Goal: Information Seeking & Learning: Compare options

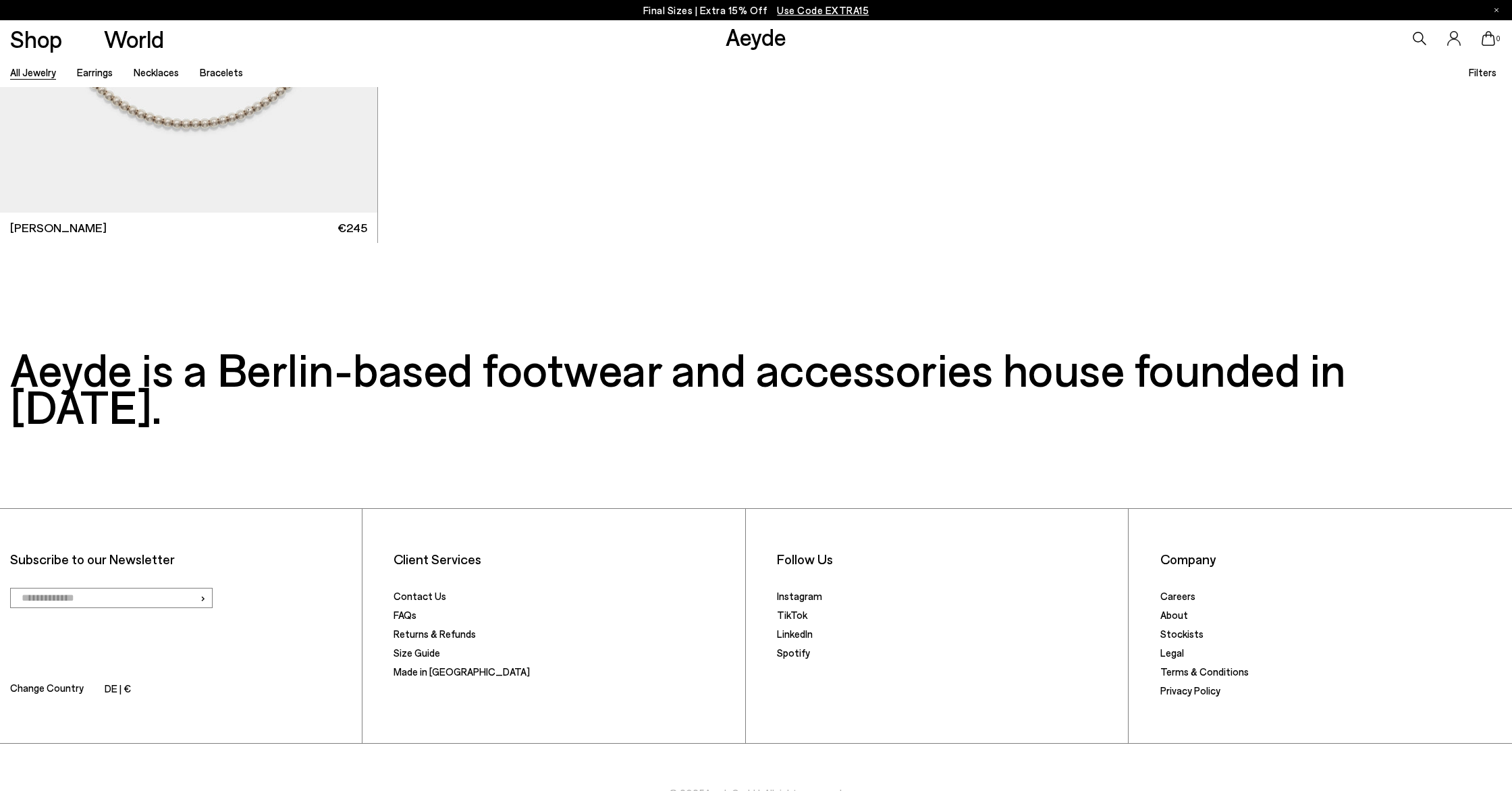
scroll to position [11962, 0]
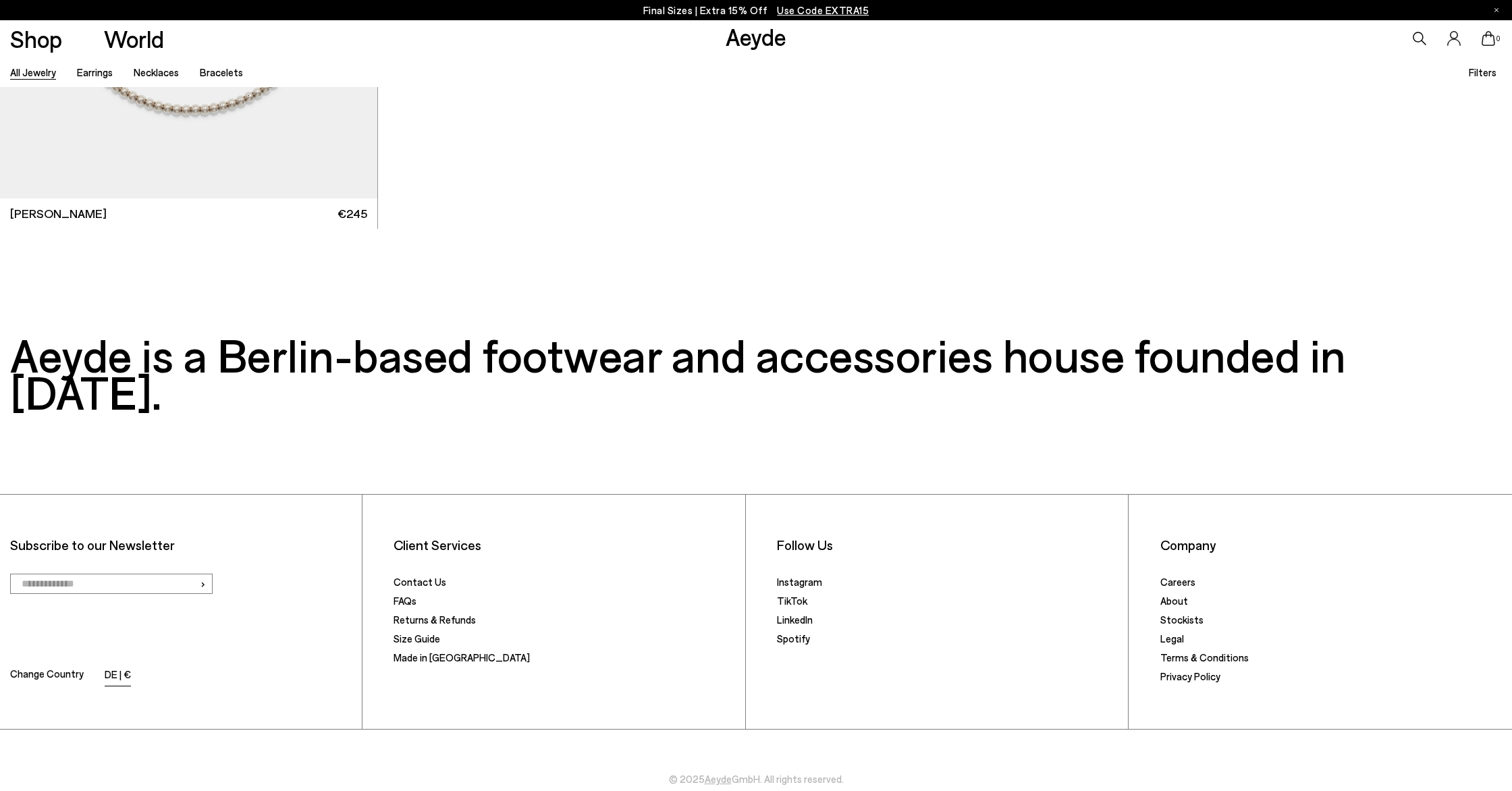
click at [119, 666] on li "DE | €" at bounding box center [118, 676] width 27 height 19
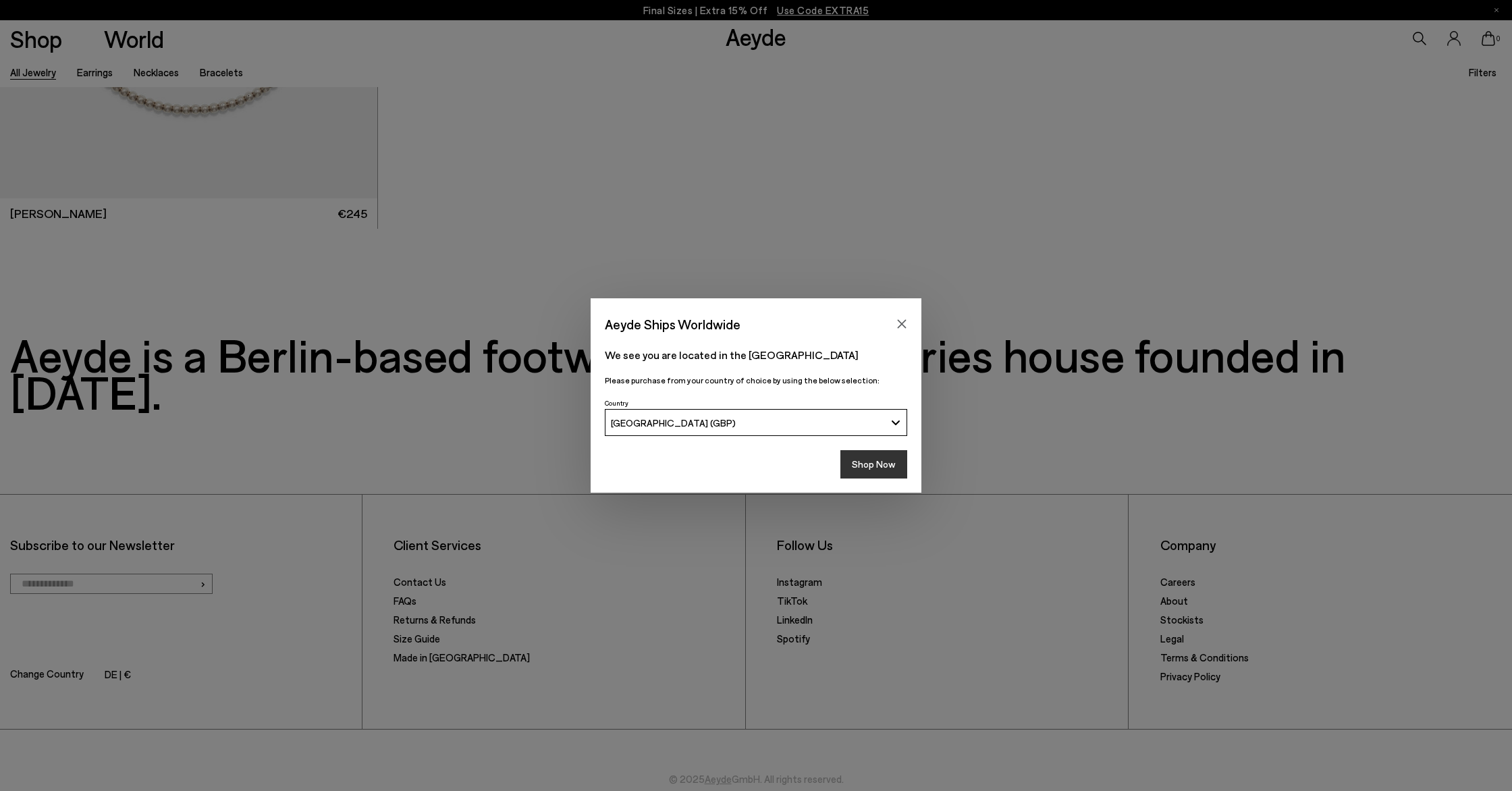
click at [895, 473] on button "Shop Now" at bounding box center [873, 464] width 67 height 29
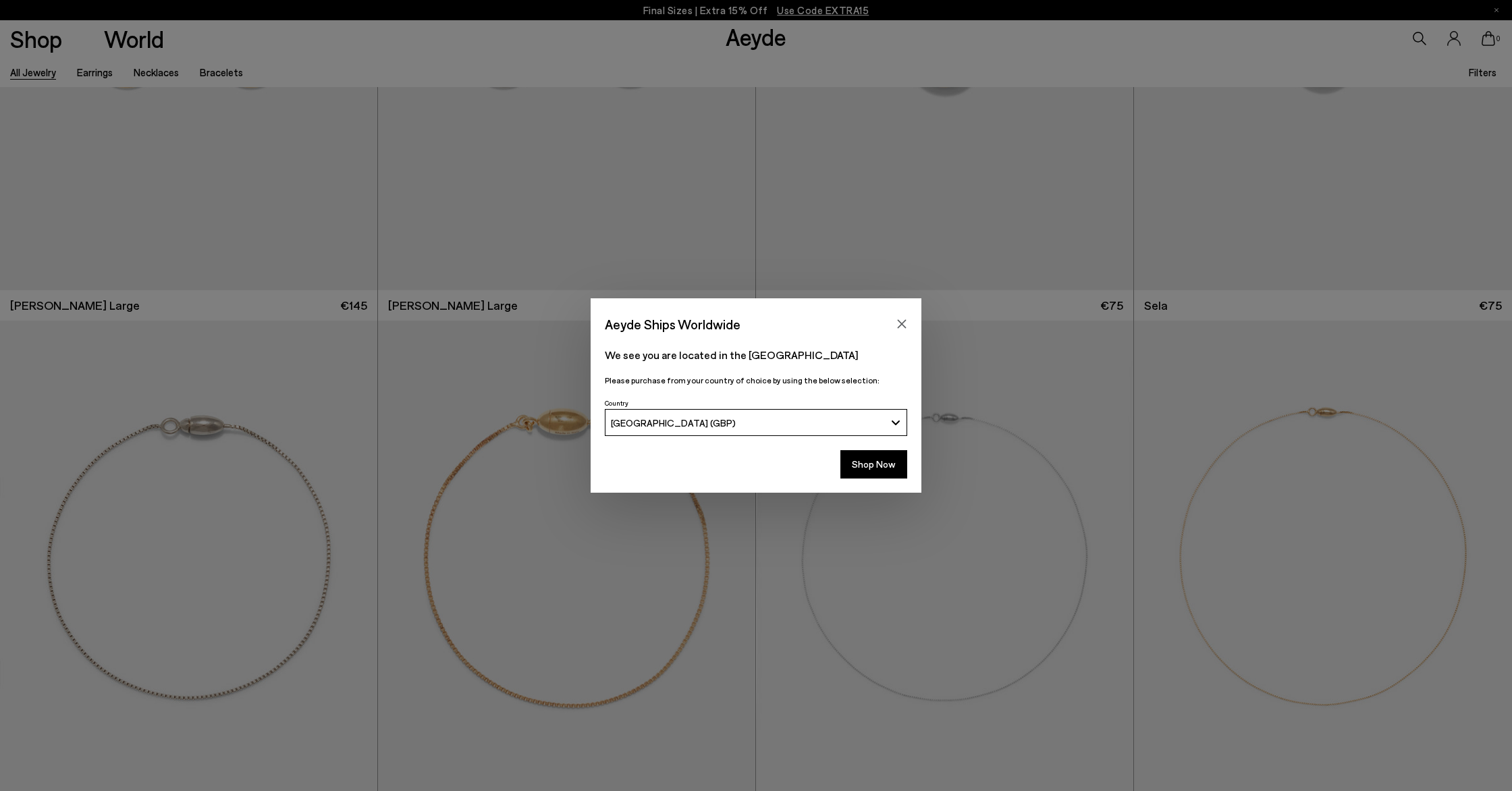
scroll to position [10564, 0]
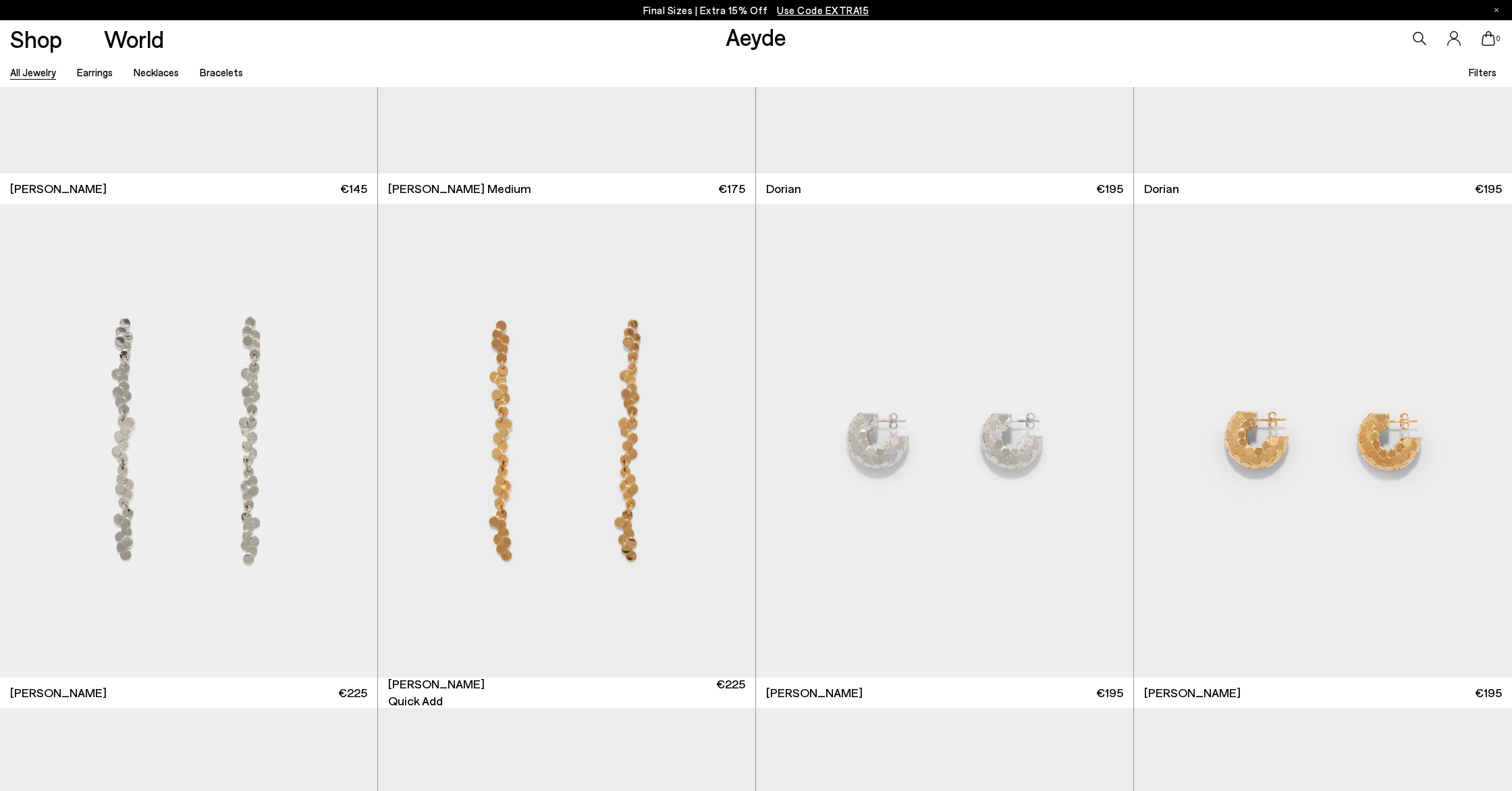
scroll to position [3500, 0]
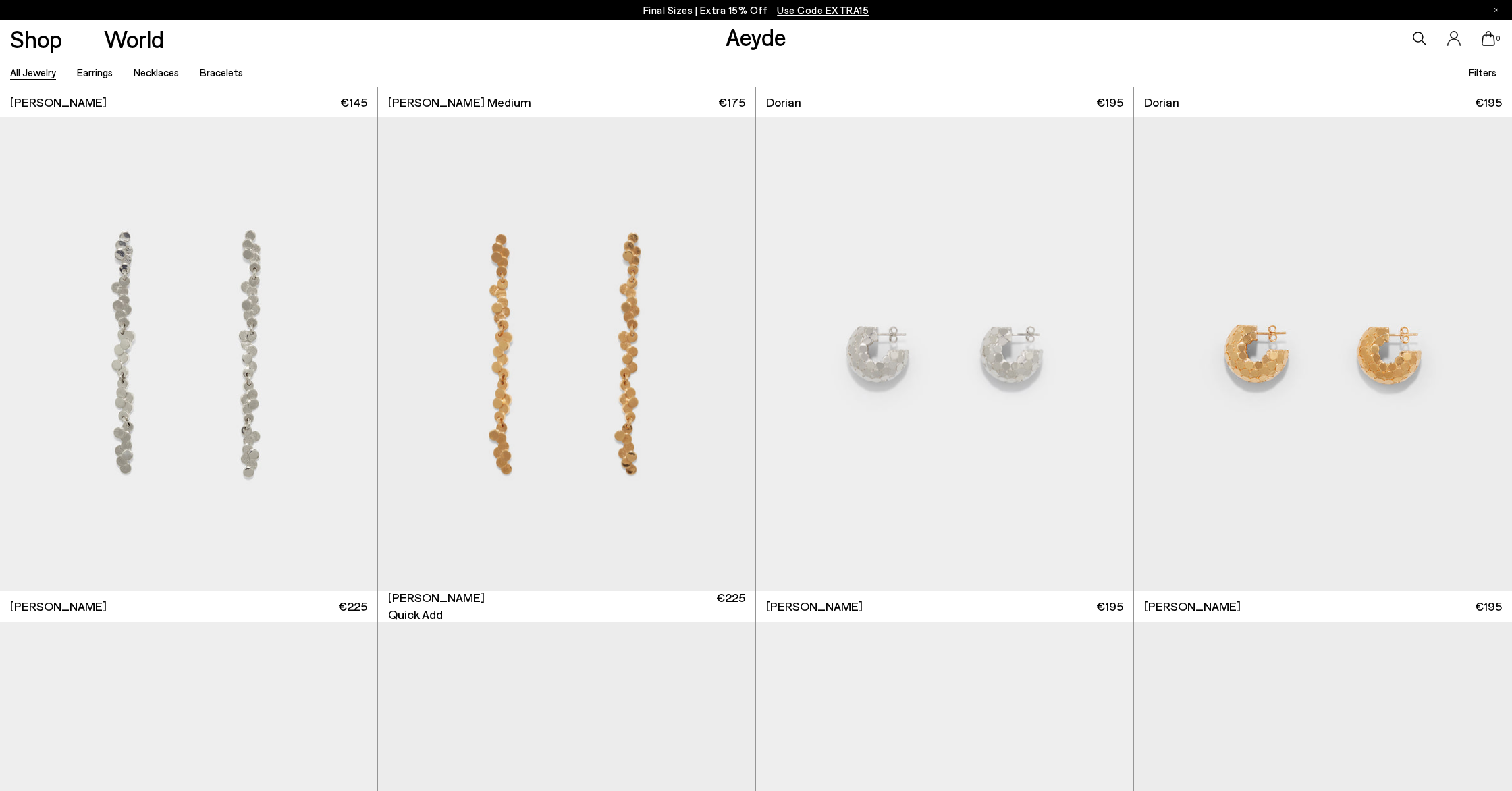
click at [630, 287] on img "1 / 4" at bounding box center [566, 355] width 377 height 474
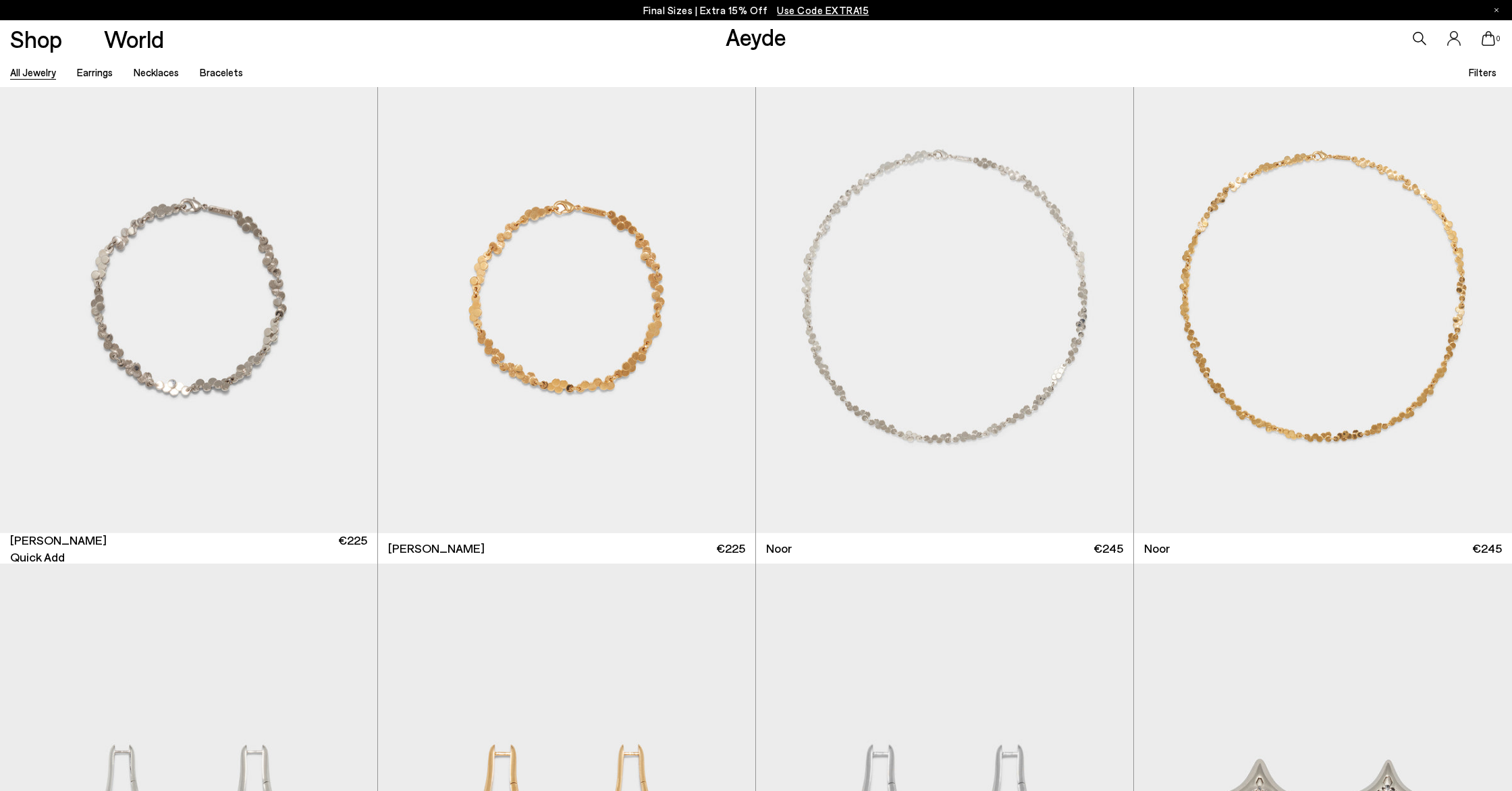
scroll to position [4585, 0]
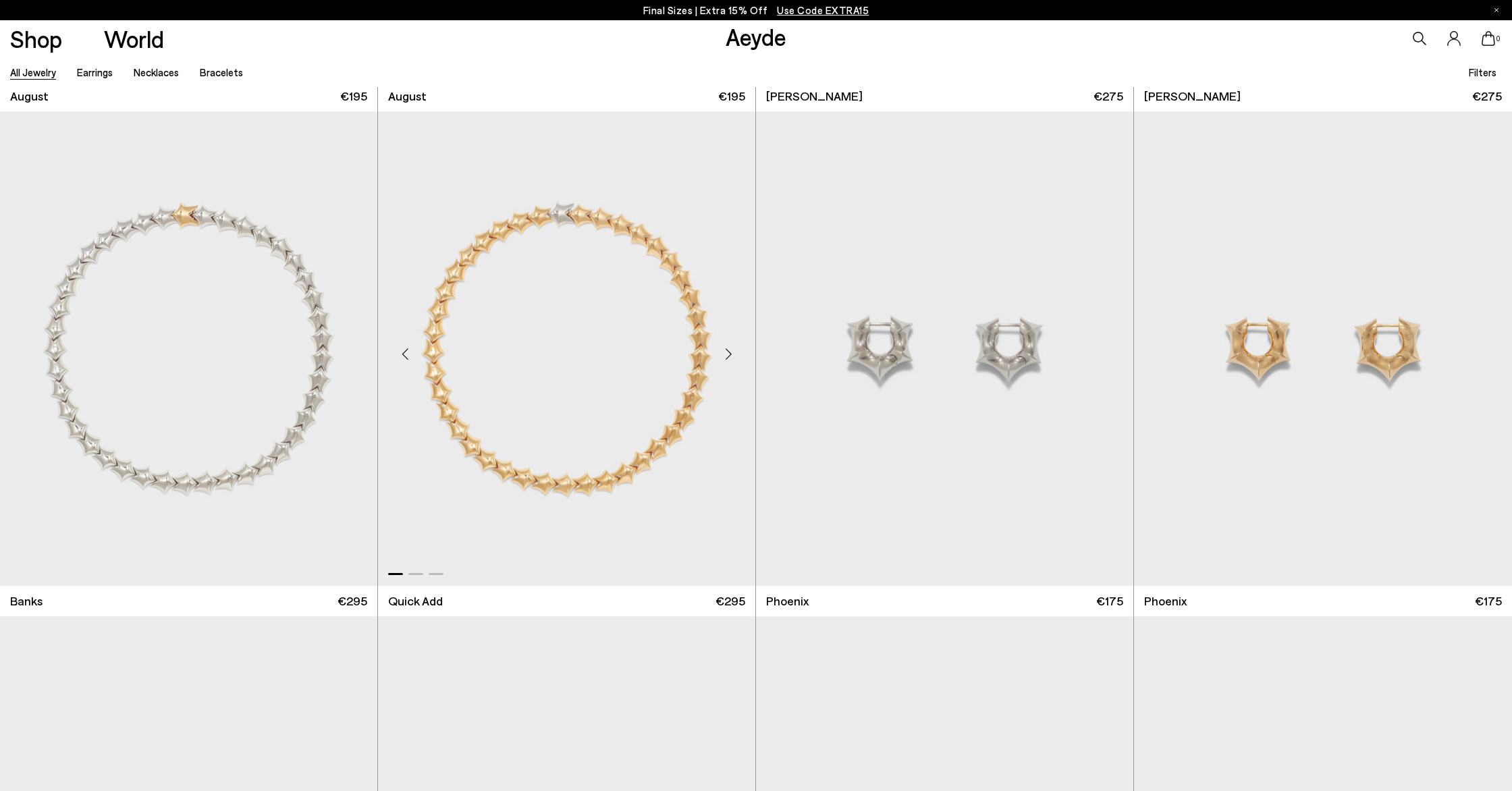
click at [633, 358] on img "1 / 3" at bounding box center [566, 349] width 377 height 474
click at [285, 371] on img "1 / 3" at bounding box center [189, 351] width 377 height 474
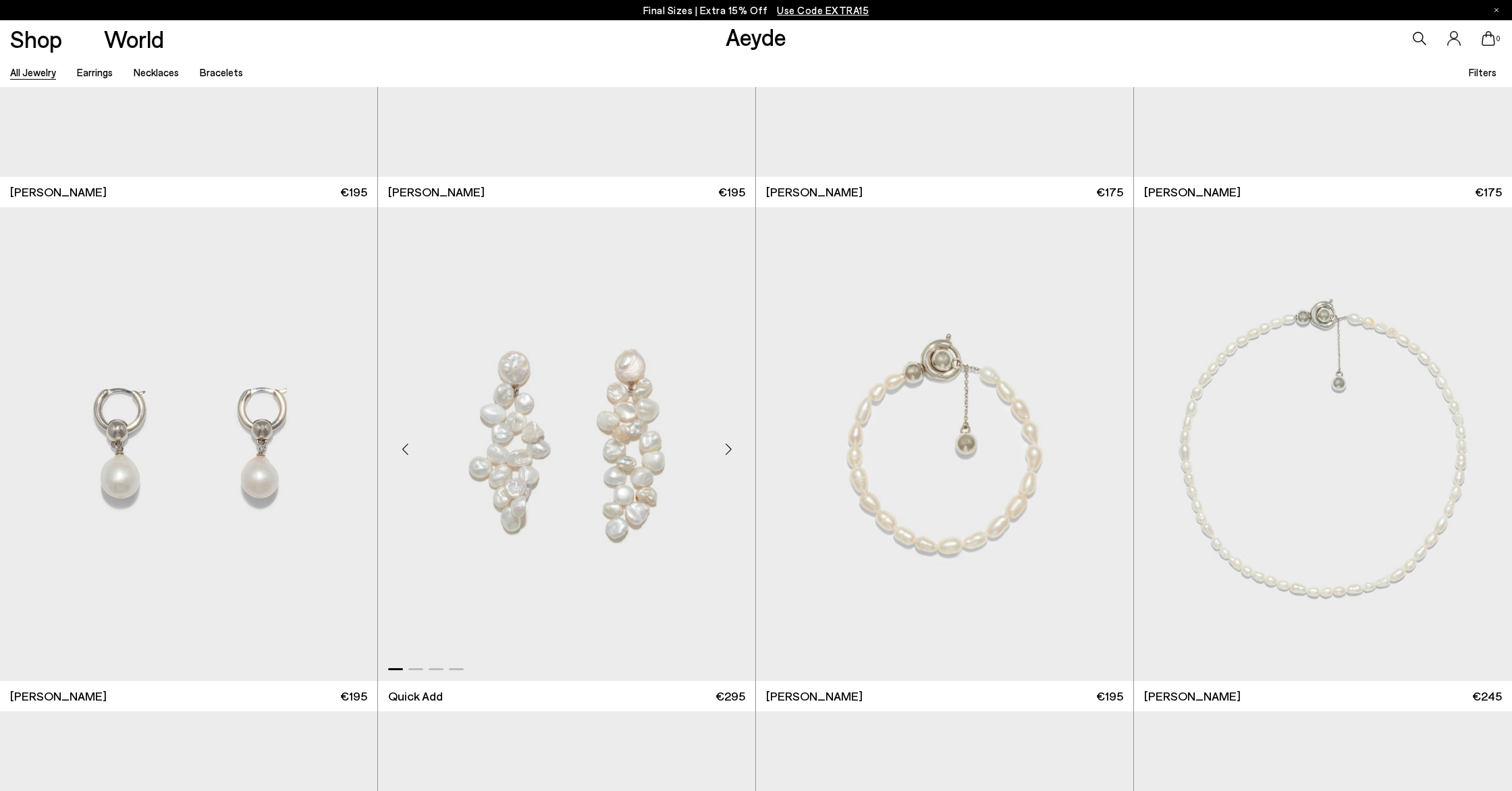
scroll to position [6945, 0]
click at [636, 365] on img "1 / 4" at bounding box center [566, 442] width 377 height 474
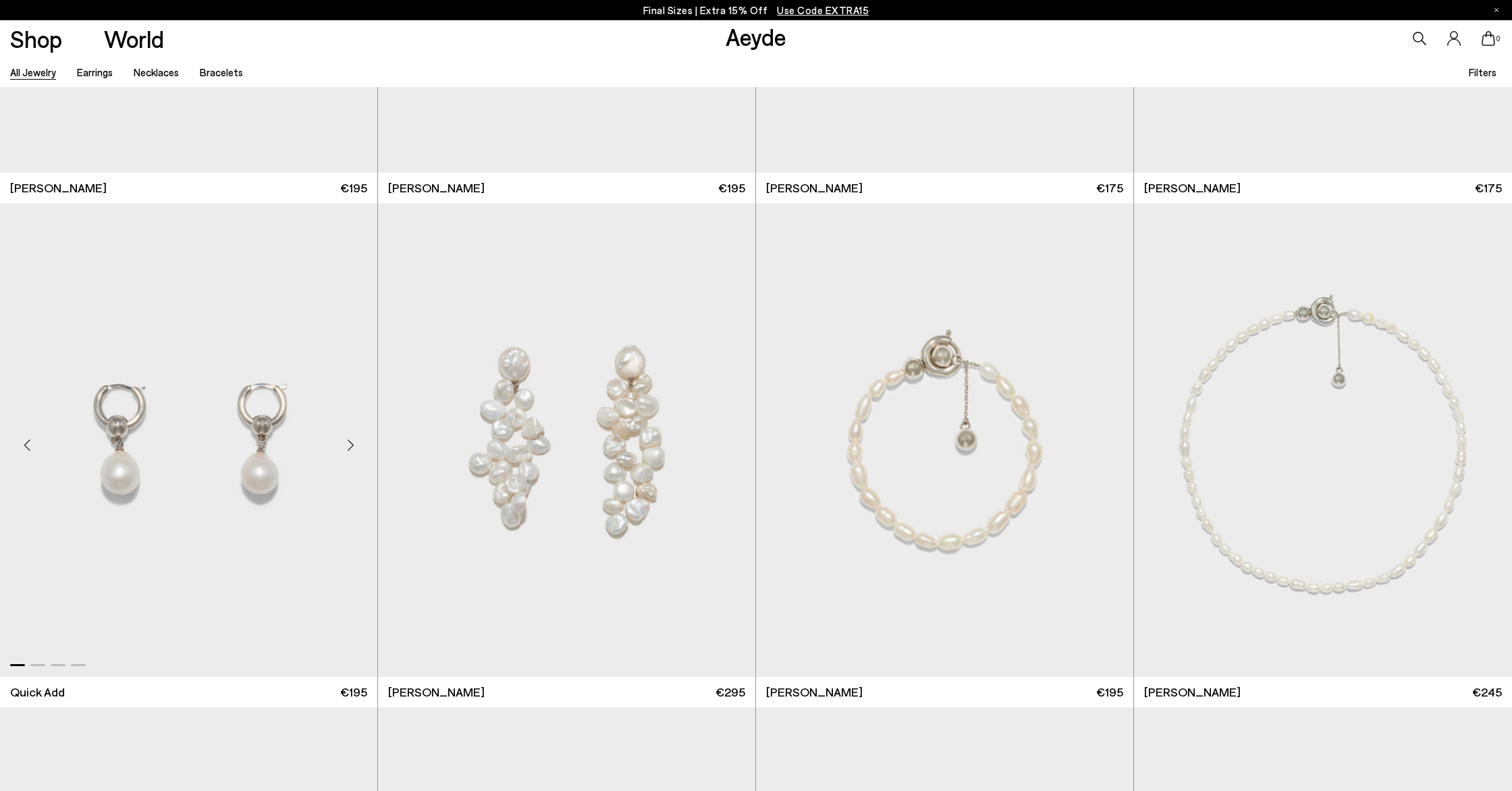
click at [277, 401] on img "1 / 4" at bounding box center [189, 440] width 377 height 474
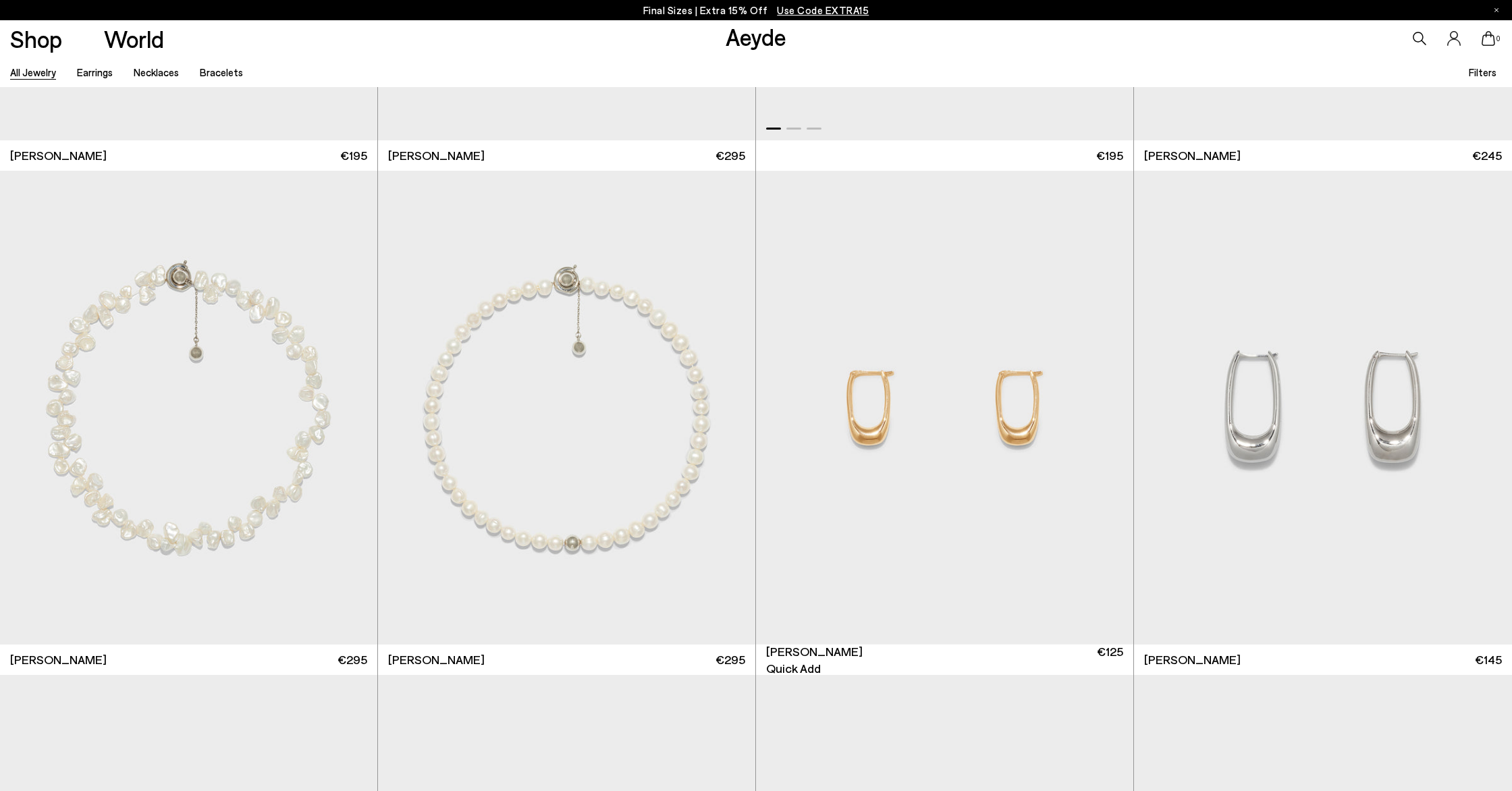
scroll to position [7486, 0]
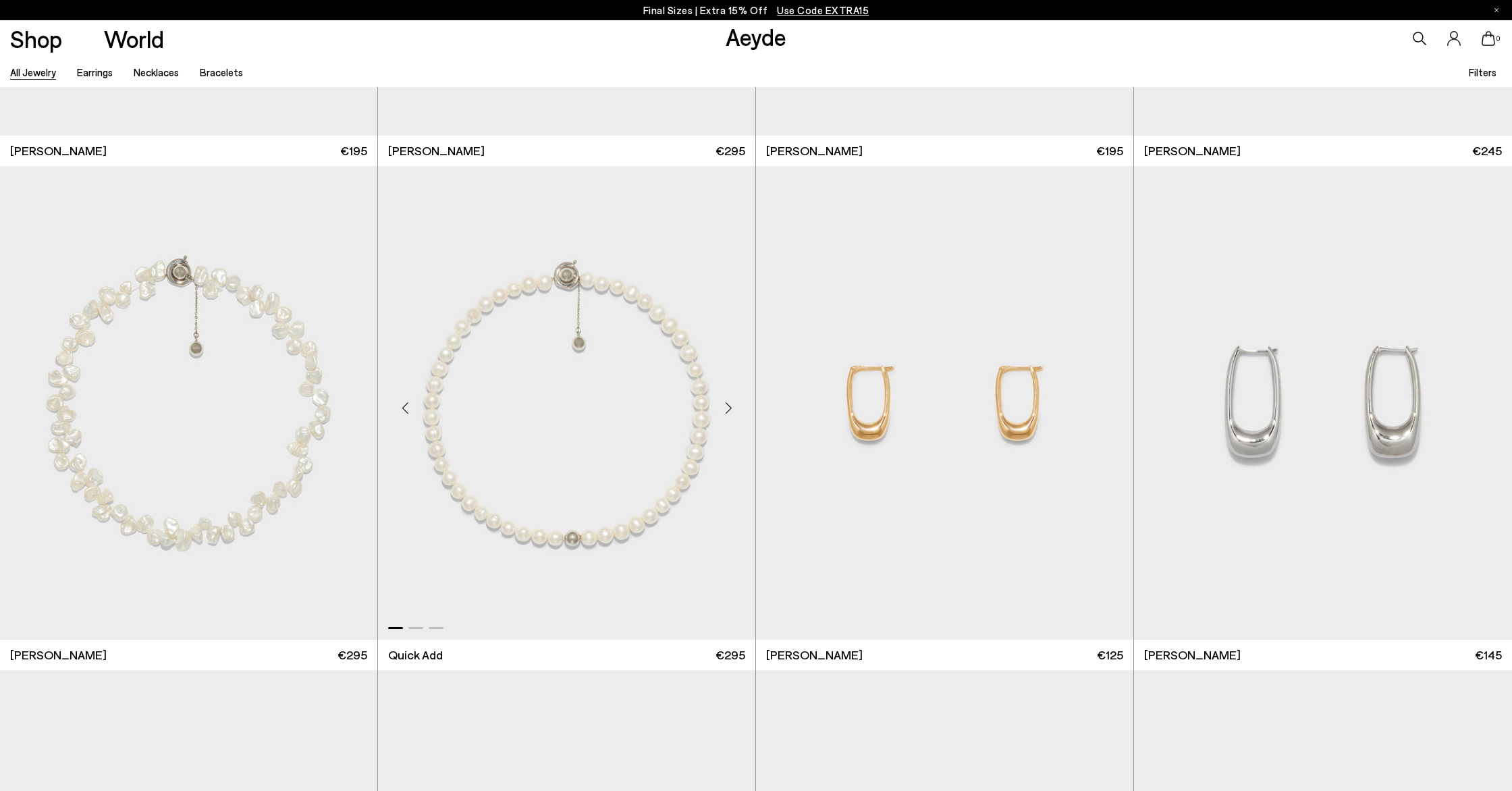
click at [562, 465] on img "1 / 3" at bounding box center [566, 403] width 377 height 474
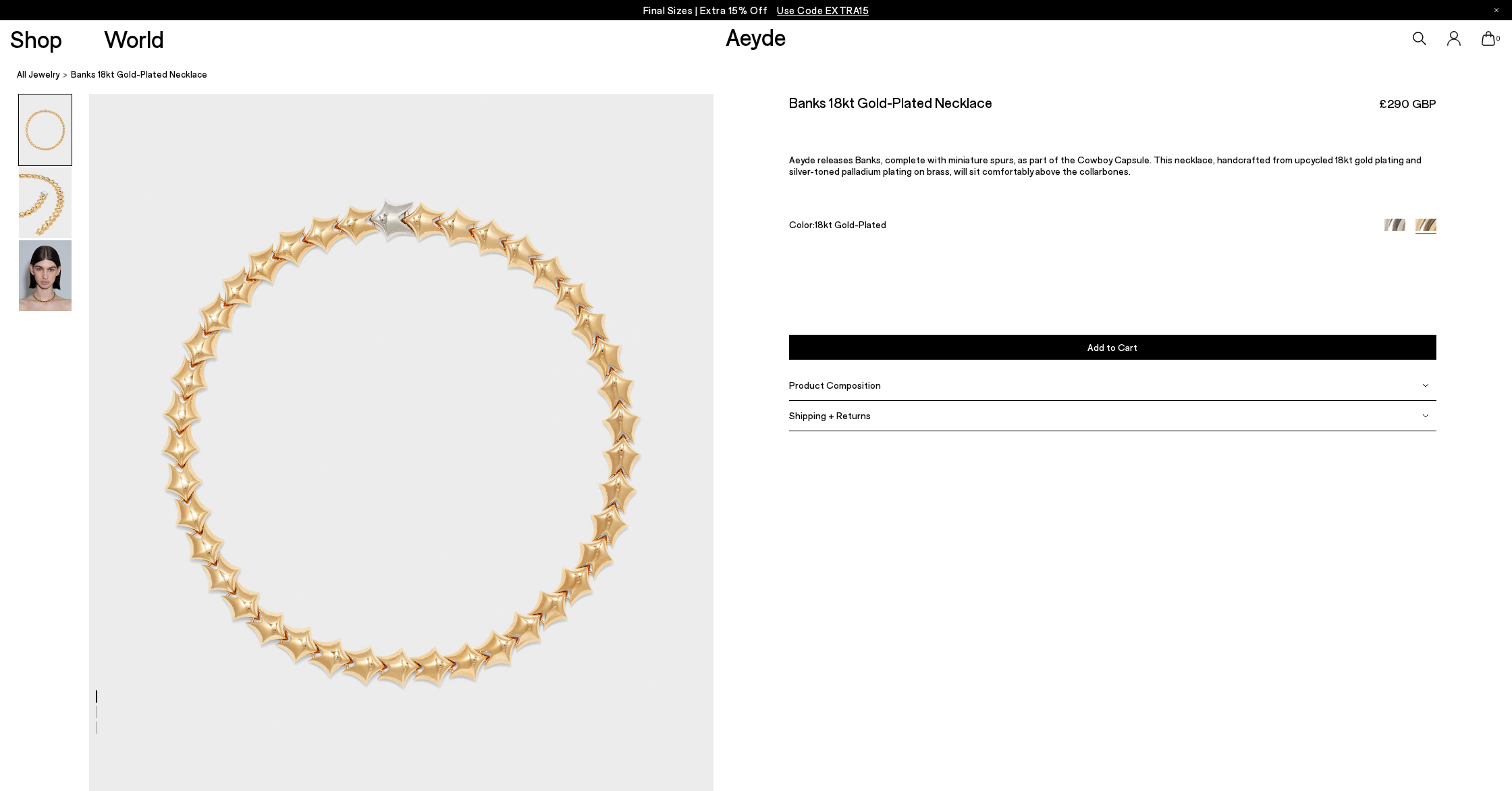
scroll to position [9, 0]
